Goal: Task Accomplishment & Management: Manage account settings

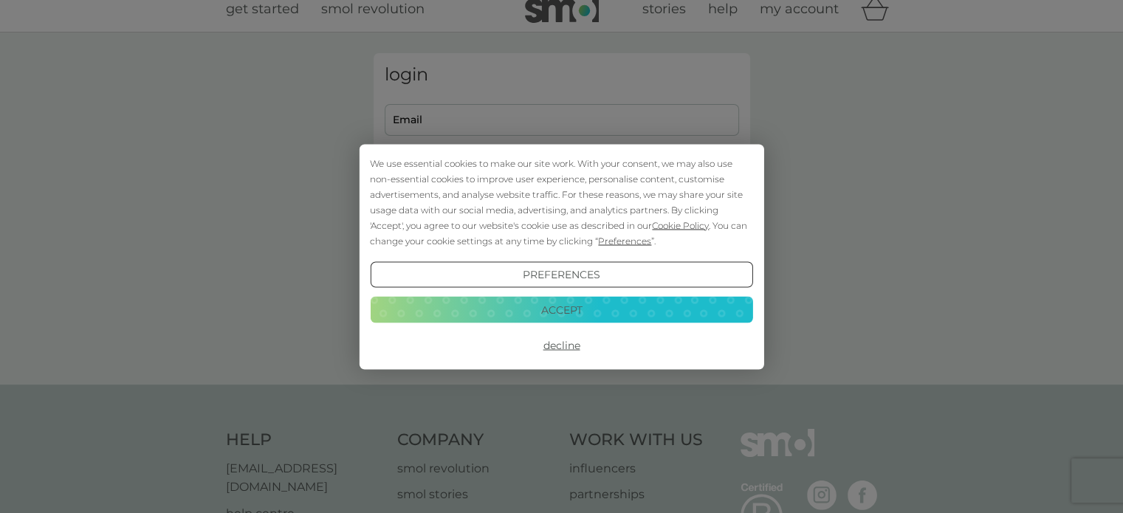
scroll to position [18, 0]
type input "michael.mulroy63@gmail.com"
click at [577, 303] on button "Accept" at bounding box center [561, 310] width 382 height 27
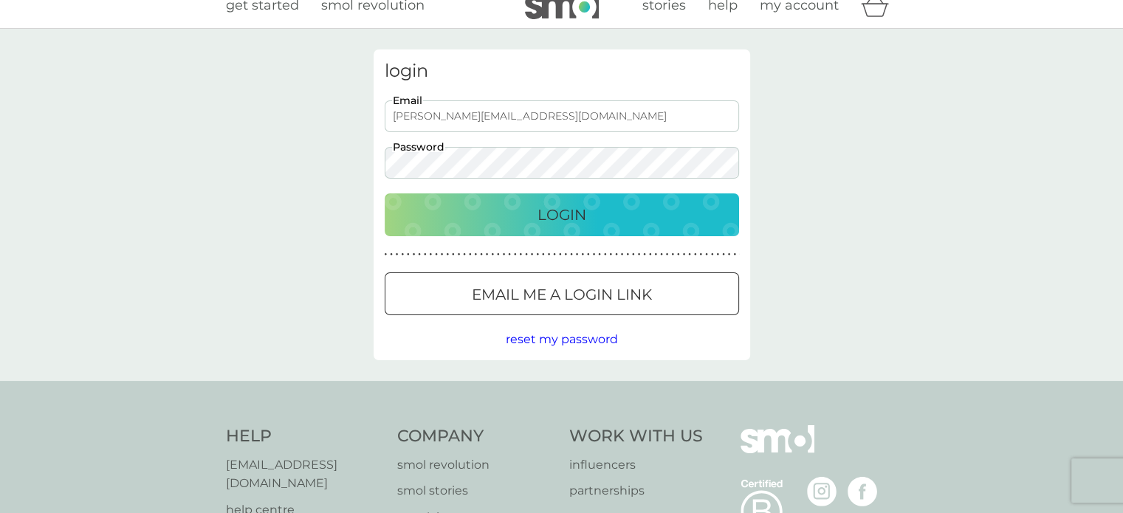
click at [558, 215] on p "Login" at bounding box center [562, 215] width 49 height 24
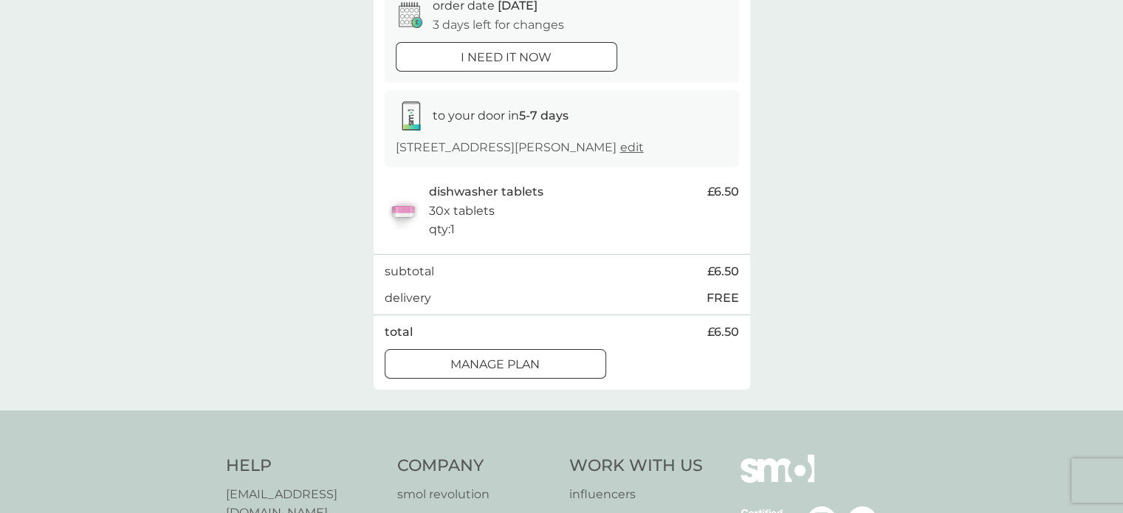
scroll to position [165, 0]
click at [521, 371] on p "Manage plan" at bounding box center [494, 361] width 89 height 19
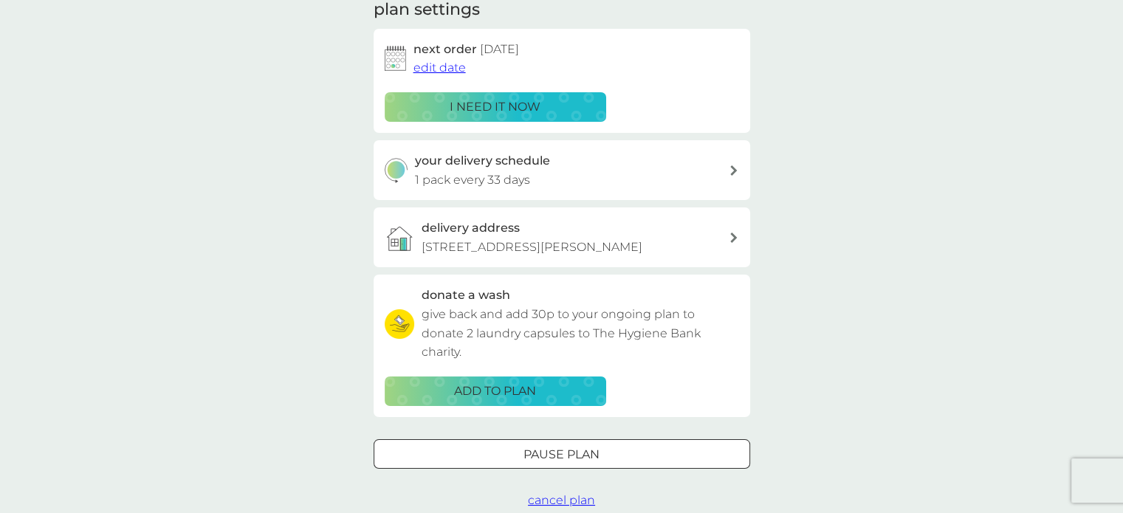
scroll to position [295, 0]
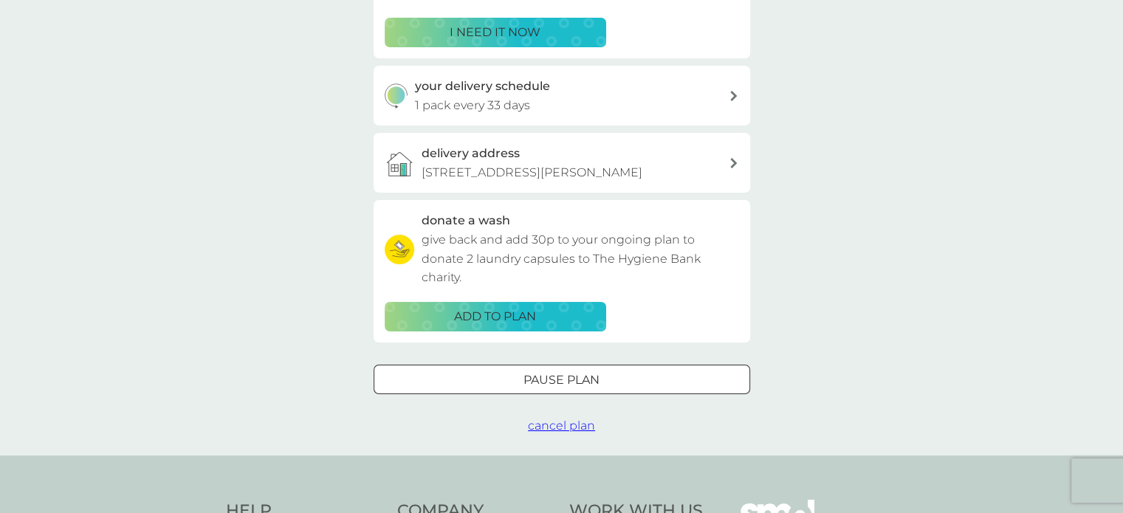
click at [632, 389] on div "Pause plan" at bounding box center [561, 380] width 375 height 19
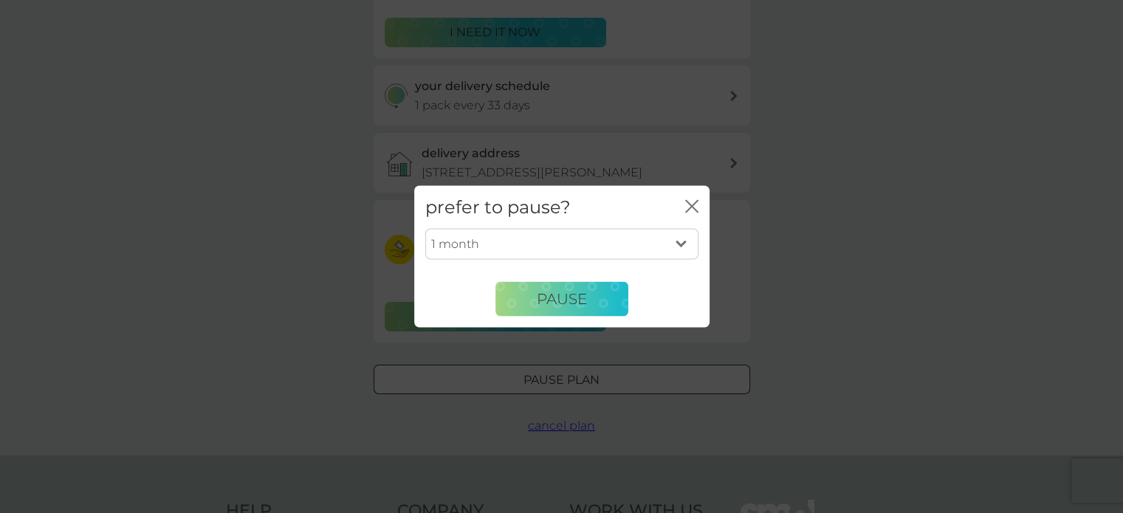
click at [684, 244] on select "1 month 2 months 3 months 4 months 5 months 6 months" at bounding box center [561, 244] width 273 height 31
select select "2"
click at [425, 229] on select "1 month 2 months 3 months 4 months 5 months 6 months" at bounding box center [561, 244] width 273 height 31
click at [576, 298] on span "Pause" at bounding box center [562, 299] width 50 height 18
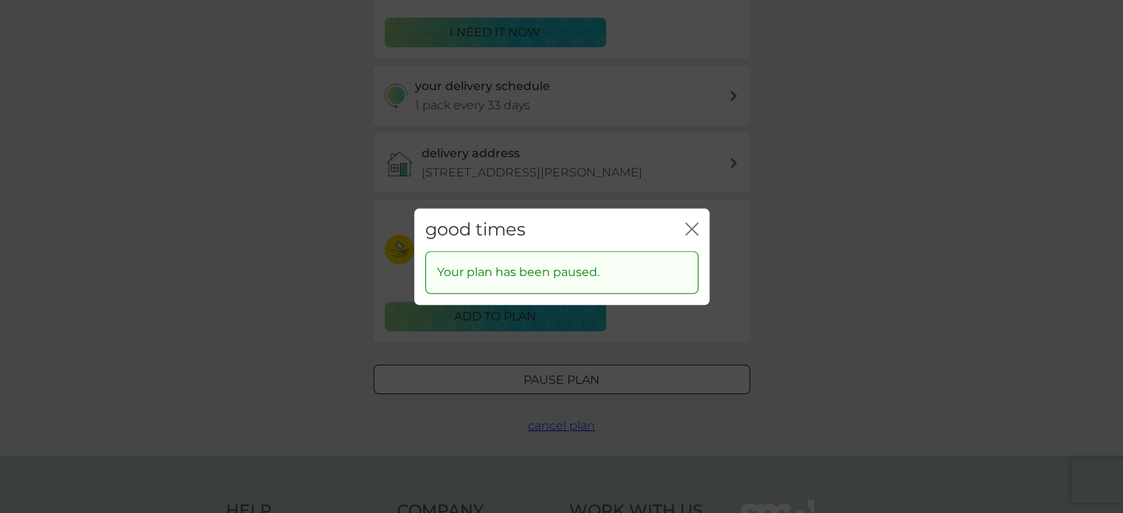
click at [810, 295] on div "good times close Your plan has been paused." at bounding box center [561, 256] width 1123 height 513
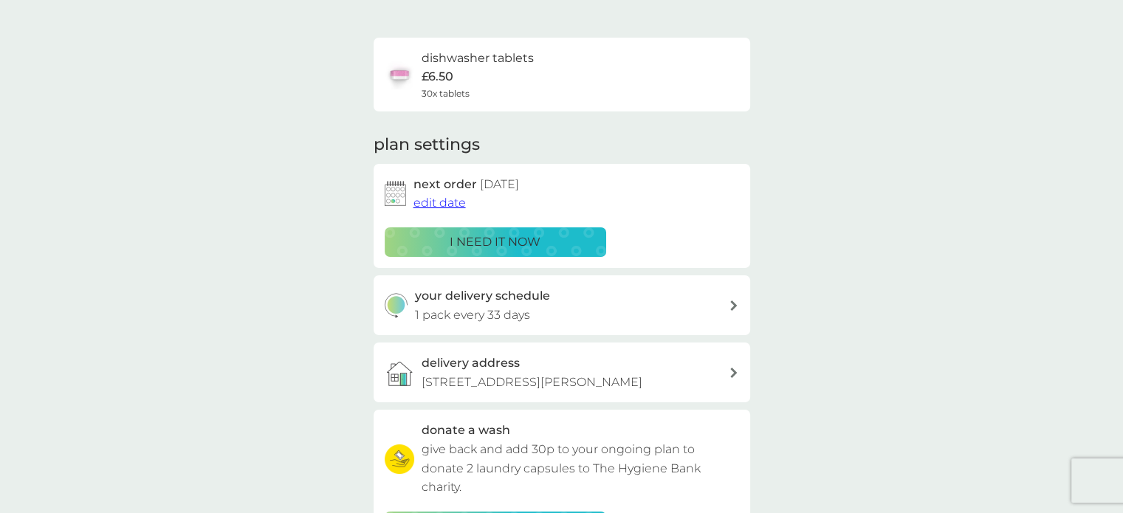
scroll to position [0, 0]
